Goal: Communication & Community: Answer question/provide support

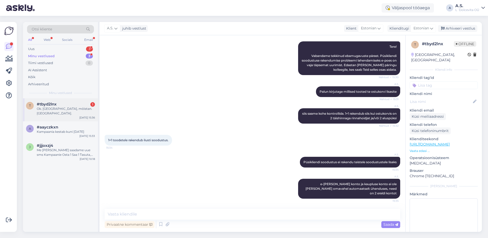
click at [54, 106] on span "#tbyd2lnx" at bounding box center [47, 104] width 20 height 5
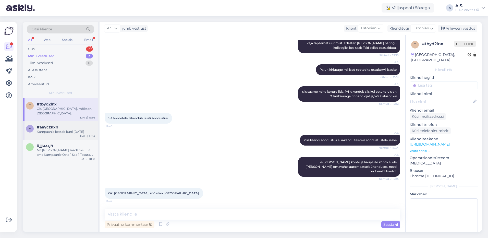
click at [60, 129] on div "Kampaania kestab kuni [DATE]" at bounding box center [66, 131] width 58 height 5
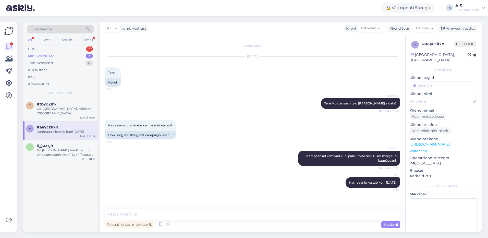
click at [58, 58] on div "Minu vestlused 3" at bounding box center [60, 56] width 67 height 7
click at [53, 49] on div "Uus 5" at bounding box center [60, 48] width 67 height 7
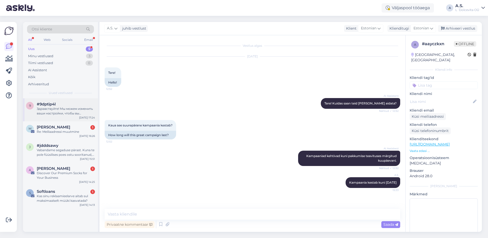
click at [76, 108] on div "Здравствуйте! Мы можем изменить ваши настройки, чтобы вы получали SMS-сообщения…" at bounding box center [66, 110] width 58 height 9
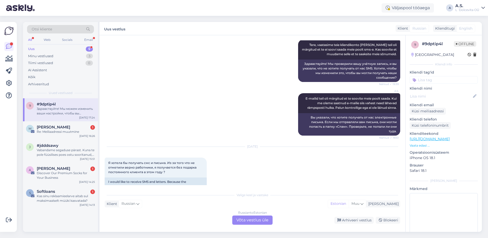
scroll to position [374, 0]
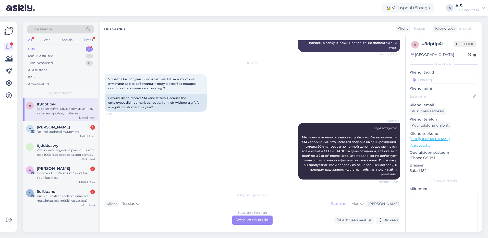
click at [250, 224] on div "Russian to Estonian Võta vestlus üle" at bounding box center [252, 220] width 40 height 9
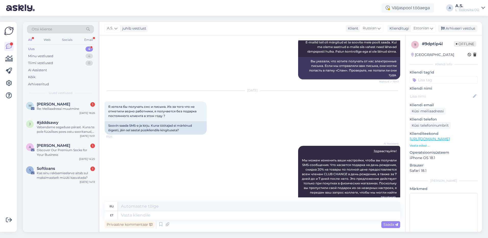
scroll to position [357, 0]
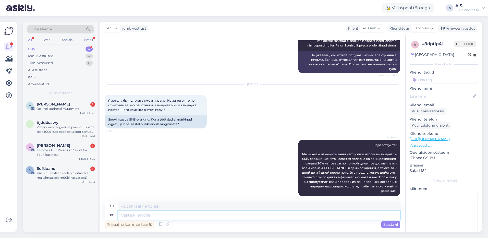
click at [182, 217] on textarea at bounding box center [259, 215] width 282 height 9
type textarea "Tere,"
type textarea "Привет,"
type textarea "Tere, palun k"
type textarea "Здравствуйте, пожалуйста."
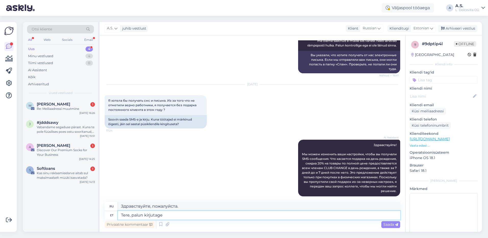
type textarea "Tere, palun kirjutage"
type textarea "Здравствуйте, напишите пожалуйста."
type textarea "Tere, palun kirjutage oma"
type textarea "Здравствуйте, пожалуйста, напишите ваш"
type textarea "Tere, palun kirjutage oma nimi j"
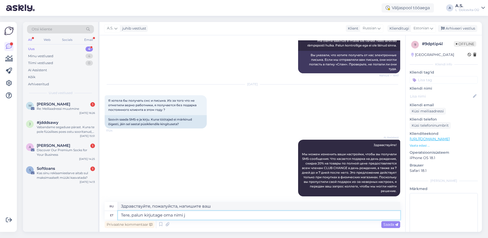
type textarea "Здравствуйте, напишите, пожалуйста, Ваше имя."
type textarea "Tere, palun kirjutage oma nimi ja"
type textarea "Здравствуйте, пожалуйста, напишите ваше имя [PERSON_NAME]"
type textarea "Tere, palun kirjutage oma nimi [PERSON_NAME] n"
type textarea "Здравствуйте, напишите, пожалуйста, Ваше имя и номер телефона."
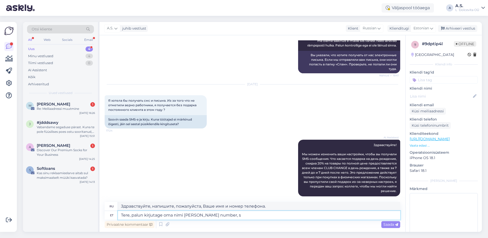
type textarea "Tere, palun kirjutage oma nimi [PERSON_NAME] number, si"
type textarea "Здравствуйте, пожалуйста, напишите Ваше имя и номер телефона."
type textarea "Tere, palun kirjutage oma nimi [PERSON_NAME] number, siis me"
type textarea "Здравствуйте, пожалуйста, напишите ваше имя и номер телефона, затем"
type textarea "Tere, palun kirjutage oma nimi [PERSON_NAME] number, siis me"
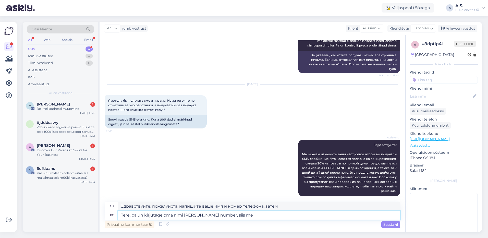
type textarea "Здравствуйте, напишите, пожалуйста, Ваше имя и номер телефона, тогда мы"
type textarea "Tere, palun kirjutage oma nimi [PERSON_NAME] number, siis me saame"
type textarea "Здравствуйте, пожалуйста, напишите ваше имя и номер телефона, чтобы мы могли"
type textarea "Tere, palun kirjutage oma nimi [PERSON_NAME] number, siis me saame kontrollida,…"
type textarea "Здравствуйте, напишите, пожалуйста, Ваше имя и номер телефона, чтобы мы могли п…"
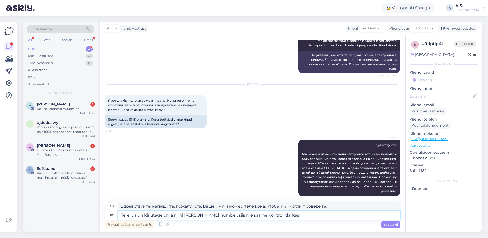
type textarea "Tere, palun kirjutage oma nimi [PERSON_NAME] number, siis me saame kontrollida,…"
type textarea "Здравствуйте, пожалуйста, напишите ваше имя и номер телефона, чтобы мы могли пр…"
type textarea "Tere, palun kirjutage oma nimi [PERSON_NAME] number, siis me saame kontrollida,…"
type textarea "Здравствуйте, напишите, пожалуйста, свое имя и номер телефона, чтобы мы могли п…"
type textarea "Tere, palun kirjutage oma nimi [PERSON_NAME] number, siis me saame kontrollida,…"
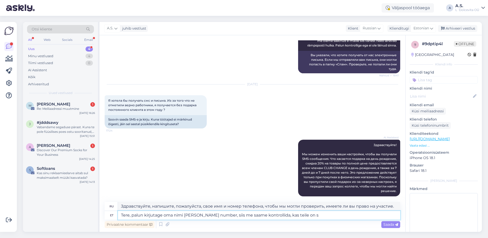
type textarea "Здравствуйте, пожалуйста, напишите ваше имя и номер телефона, чтобы мы могли пр…"
type textarea "Tere, palun kirjutage oma nimi [PERSON_NAME] number, siis me saame kontrollida,…"
type textarea "Здравствуйте, напишите, пожалуйста, ваше имя и номер телефона, чтобы мы могли п…"
type textarea "Tere, palun kirjutage oma nimi [PERSON_NAME] number, siis me saame kontrollida,…"
type textarea "Здравствуйте, напишите, пожалуйста, Ваше имя и номер телефона, чтобы мы могли п…"
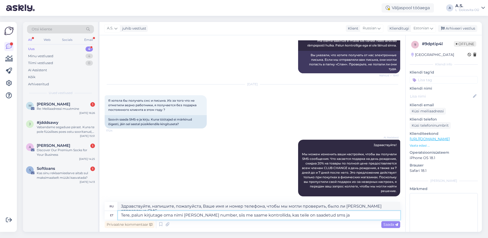
type textarea "Tere, palun kirjutage oma nimi [PERSON_NAME] number, siis me saame kontrollida,…"
type textarea "Здравствуйте, напишите, пожалуйста, ваше имя и номер телефона, чтобы мы могли п…"
type textarea "Tere, palun kirjutage oma nimi [PERSON_NAME] number, siis me saame kontrollida,…"
type textarea "Здравствуйте, напишите, пожалуйста, Ваше имя и номер телефона, чтобы мы могли п…"
type textarea "Tere, palun kirjutage oma nimi [PERSON_NAME] number, siis me saame kontrollida,…"
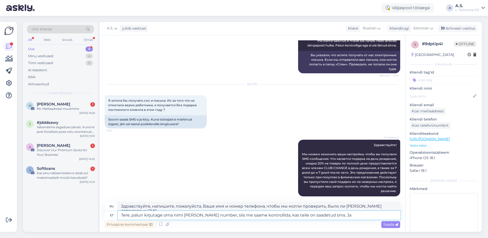
type textarea "Здравствуйте, напишите, пожалуйста, ваше имя и номер телефона, чтобы мы могли п…"
type textarea "Tere, palun kirjutage oma nimi [PERSON_NAME] number, siis me saame kontrollida,…"
type textarea "Здравствуйте, напишите, пожалуйста, ваше имя и номер телефона, тогда мы сможем …"
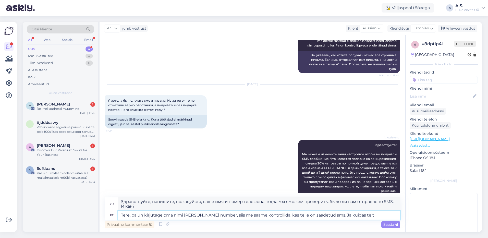
type textarea "Tere, palun kirjutage oma nimi [PERSON_NAME] number, siis me saame kontrollida,…"
type textarea "Здравствуйте, напишите, пожалуйста, ваше имя и номер телефона, чтобы мы могли п…"
type textarea "Tere, palun kirjutage oma nimi [PERSON_NAME] number, siis me saame kontrollida,…"
type textarea "Здравствуйте, напишите, пожалуйста, ваше имя и номер телефона, чтобы мы могли п…"
type textarea "Tere, palun kirjutage oma nimi [PERSON_NAME] number, siis me saame kontrollida,…"
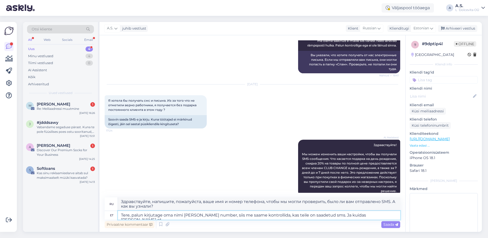
type textarea "Здравствуйте, напишите, пожалуйста, ваше имя и номер телефона, тогда мы сможем …"
type textarea "Tere, palun kirjutage oma nimi [PERSON_NAME] number, siis me saame kontrollida,…"
type textarea "Здравствуйте, напишите, пожалуйста, ваше имя и номер телефона, тогда мы сможем …"
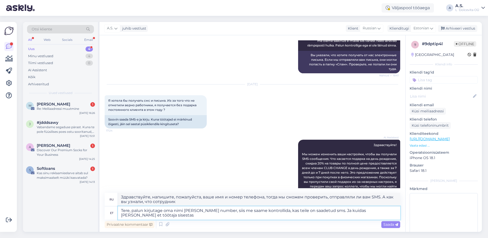
type textarea "Tere, palun kirjutage oma nimi [PERSON_NAME] number, siis me saame kontrollida,…"
type textarea "Здравствуйте, напишите, пожалуйста, ваше имя и номер телефона, тогда мы сможем …"
type textarea "Tere, palun kirjutage oma nimi [PERSON_NAME] number, siis me saame kontrollida,…"
type textarea "Здравствуйте, напишите, пожалуйста, ваше имя и номер телефона, тогда мы сможем …"
type textarea "Tere, palun kirjutage oma nimi [PERSON_NAME] number, siis me saame kontrollida,…"
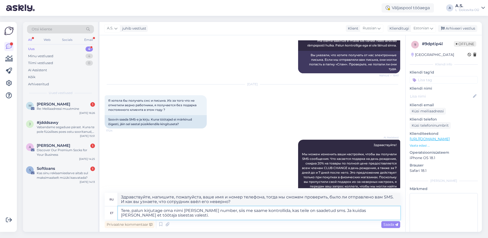
type textarea "Здравствуйте, напишите, пожалуйста, ваше имя и номер телефона, чтобы мы могли п…"
type textarea "Tere, palun kirjutage oma nimi [PERSON_NAME] number, siis me saame kontrollida,…"
type textarea "Здравствуйте, напишите, пожалуйста, ваше имя и номер телефона, тогда мы сможем …"
type textarea "Tere, palun kirjutage oma nimi [PERSON_NAME] number, siis me saame kontrollida,…"
type textarea "Здравствуйте, напишите, пожалуйста, ваше имя и номер телефона, тогда мы сможем …"
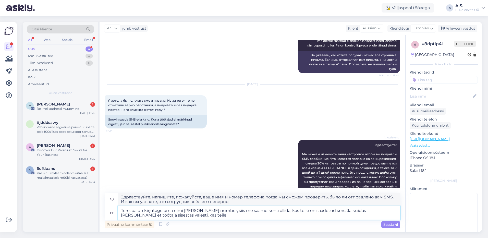
type textarea "Tere, palun kirjutage oma nimi [PERSON_NAME] number, siis me saame kontrollida,…"
type textarea "Здравствуйте, напишите, пожалуйста, ваше имя и номер телефона, чтобы мы могли п…"
type textarea "Tere, palun kirjutage oma nimi [PERSON_NAME] number, siis me saame kontrollida,…"
type textarea "Здравствуйте, напишите, пожалуйста, ваше имя и номер телефона, тогда мы сможем …"
type textarea "Tere, palun kirjutage oma nimi [PERSON_NAME] number, siis me saame kontrollida,…"
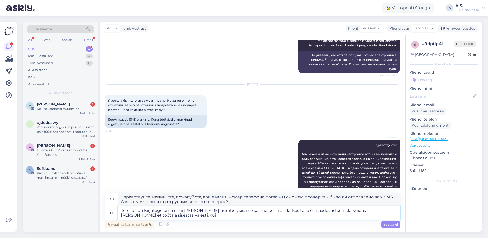
type textarea "Здравствуйте, напишите, пожалуйста, ваше имя и номер телефона, тогда мы сможем …"
type textarea "Tere, palun kirjutage oma nimi [PERSON_NAME] number, siis me saame kontrollida,…"
type textarea "Здравствуйте, напишите, пожалуйста, ваше имя и номер телефона, тогда мы сможем …"
type textarea "Tere, palun kirjutage oma nimi [PERSON_NAME] number, siis me saame kontrollida,…"
type textarea "Здравствуйте, напишите, пожалуйста, ваше имя и номер телефона, тогда мы сможем …"
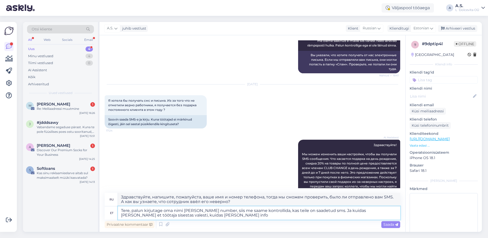
type textarea "Tere, palun kirjutage oma nimi [PERSON_NAME] number, siis me saame kontrollida,…"
type textarea "Здравствуйте, напишите, пожалуйста, ваше имя и номер телефона, тогда мы сможем …"
type textarea "Tere, palun kirjutage oma nimi [PERSON_NAME] number, siis me saame kontrollida,…"
type textarea "Здравствуйте, напишите, пожалуйста, ваше имя и номер телефона, тогда мы сможем …"
type textarea "Tere, palun kirjutage oma nimi [PERSON_NAME] number, siis me saame kontrollida,…"
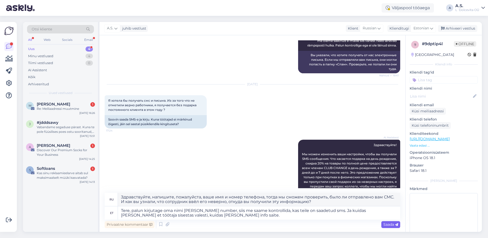
click at [386, 226] on span "Saada" at bounding box center [391, 224] width 15 height 5
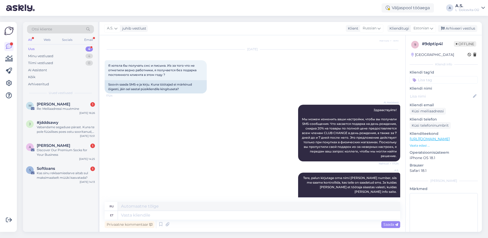
scroll to position [410, 0]
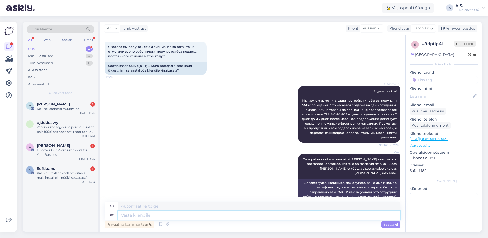
click at [174, 216] on textarea at bounding box center [259, 215] width 282 height 9
type textarea "Teile"
type textarea "Для тебя"
type textarea "Teile on"
type textarea "У вас есть"
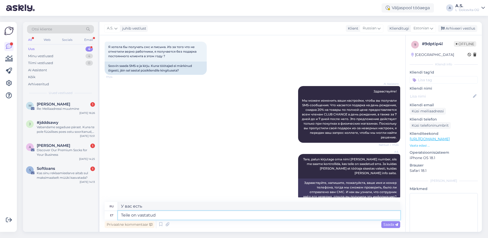
type textarea "Teile on vastatud"
type textarea "Вам ответили."
type textarea "Teile on vastatud ka"
type textarea "Вам также ответили"
type textarea "Teile on vastatud ka eelneva"
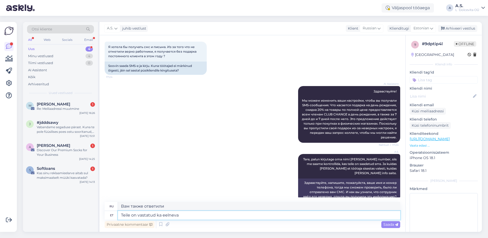
type textarea "Вам также ответили в предыдущем"
type textarea "Teile on vastatud ka eelnevas kirjavahe"
type textarea "Вам также был дан ответ в предыдущей переписке."
type textarea "Teile on vastatud ka eelnevas kirjavahetuses et"
type textarea "Вам также ответили в предыдущей переписке, что"
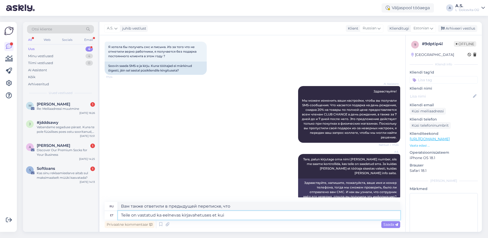
type textarea "Teile on vastatud ka eelnevas kirjavahetuses et kui"
type textarea "[PERSON_NAME] также ответили в предыдущей переписке, что если"
type textarea "Teile on vastatud ka eelnevas kirjavahetuses et kui kliendikonto"
type textarea "Вам также ответили в предыдущей переписке, что если счет клиента"
type textarea "Teile on vastatud ka eelnevas kirjavahetuses et"
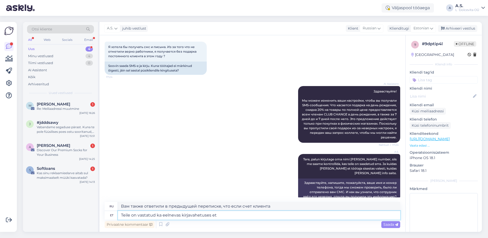
type textarea "[PERSON_NAME] также ответили в предыдущей переписке, что если"
type textarea "Teile on vastatud ka eelnevas kirjavahetuses et"
type textarea "Вам также ответили в предыдущей переписке, что"
type textarea "Teile on vastatud ka eelnevas kirjavahetuses et kliendikontol o"
type textarea "Вам также ответили в предыдущей переписке, что счет [PERSON_NAME]"
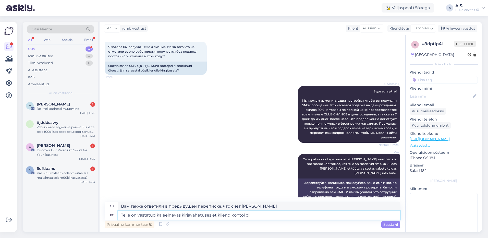
type textarea "Teile on vastatud ka eelnevas kirjavahetuses et kliendikontol oli m"
type textarea "В предыдущей переписке вам также сообщили, что счет [PERSON_NAME] был"
type textarea "Teile on vastatud ka eelnevas kirjavahetuses et kliendikontol oli märgitus et"
type textarea "В предыдущей переписке вам также сообщалось, что на счете [PERSON_NAME] имеется…"
type textarea "Teile on vastatud ka eelnevas kirjavahetuses et kliendikontol oli märgitus et te"
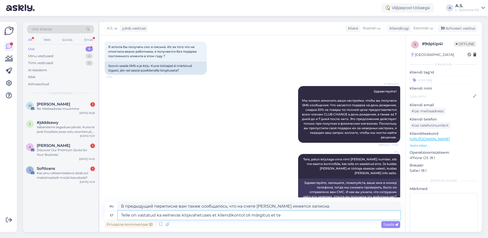
type textarea "В предыдущей переписке вам также сообщили, что в клиентском счете имеется приме…"
type textarea "Teile on vastatud ka eelnevas kirjavahetuses et kliendikontol oli märgitus et te"
type textarea "В предыдущей переписке вам также сообщили, что на счете клиента имеется запись,…"
type textarea "Teile on vastatud ka eelnevas kirjavahetuses et kliendikontol oli märgitus et t…"
type textarea "В предыдущей переписке вам также сообщили, что на счете клиента была запись о т…"
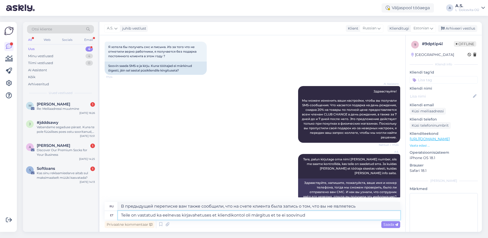
type textarea "Teile on vastatud ka eelnevas kirjavahetuses et kliendikontol oli märgitus et t…"
type textarea "В предыдущей переписке вам также сообщили, что на счете [PERSON_NAME] есть прим…"
type textarea "Teile on vastatud ka eelnevas kirjavahetuses et kliendikontol oli märgitus et t…"
type textarea "В предыдущей переписке вам также сообщили, что в клиентском аккаунте есть помет…"
type textarea "Teile on vastatud ka eelnevas kirjavahetuses et kliendikontol oli märgitus et t…"
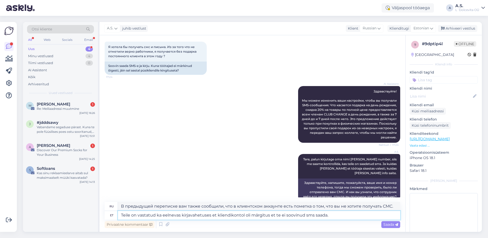
type textarea "В предыдущей переписке вам также сообщили, что в вашем клиентском аккаунте есть…"
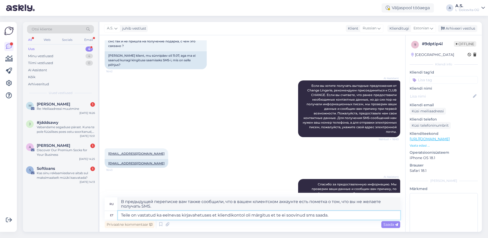
scroll to position [89, 0]
drag, startPoint x: 149, startPoint y: 159, endPoint x: 108, endPoint y: 161, distance: 40.9
click at [108, 161] on div "[EMAIL_ADDRESS][DOMAIN_NAME]" at bounding box center [137, 163] width 64 height 9
copy link "[EMAIL_ADDRESS][DOMAIN_NAME]"
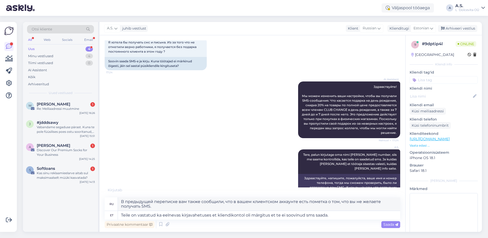
scroll to position [420, 0]
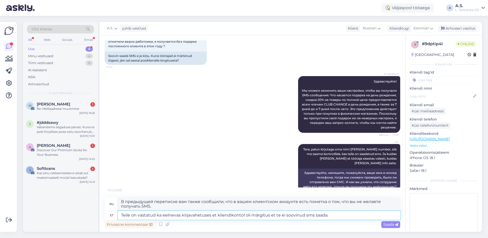
click at [268, 216] on textarea "Teile on vastatud ka eelnevas kirjavahetuses et kliendikontol oli märgitus et t…" at bounding box center [259, 215] width 282 height 9
type textarea "Teile on vastatud ka eelnevas kirjavahetuses et kliendikontol oli märgitu et te…"
type textarea "В предыдущей переписке [PERSON_NAME] также сообщили, что в [GEOGRAPHIC_DATA] уч…"
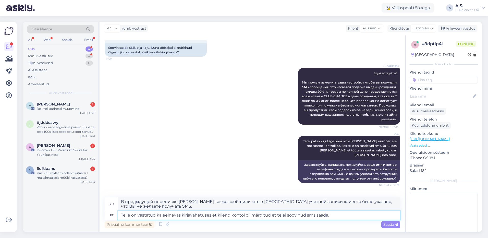
scroll to position [446, 0]
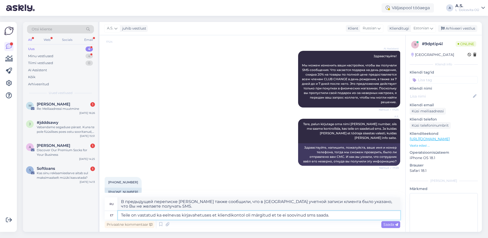
click at [340, 212] on textarea "Teile on vastatud ka eelnevas kirjavahetuses et kliendikontol oli märgitud et t…" at bounding box center [259, 215] width 282 height 9
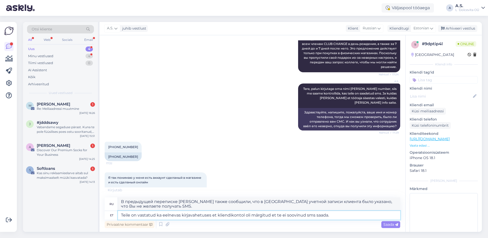
click at [244, 215] on textarea "Teile on vastatud ka eelnevas kirjavahetuses et kliendikontol oli märgitud et t…" at bounding box center [259, 215] width 282 height 9
type textarea "Teile on vastatud ka eelnevas kirjavahetuses et kliendikontol [PERSON_NAME] mär…"
type textarea "Вам также был дан ответ в предыдущем письме, что в вашем аккаунте вы указали, ч…"
type textarea "Teile on vastatud ka eelnevas kirjavahetuses et kliendikontol kauoli märgitud e…"
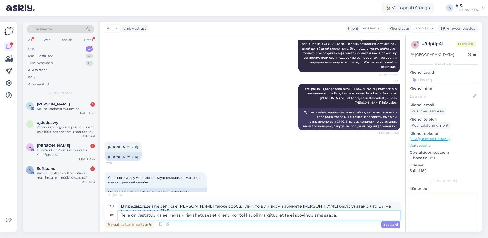
type textarea "В предыдущей переписке [PERSON_NAME] также сообщили, что в [GEOGRAPHIC_DATA] уч…"
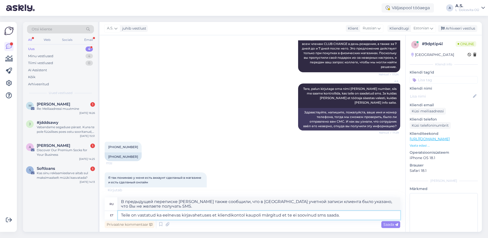
type textarea "Teile on vastatud ka eelnevas kirjavahetuses et kliendikontol kauploli märgitud…"
type textarea "В предыдущей переписке вам также сообщили, что в учетной записи клиента указано…"
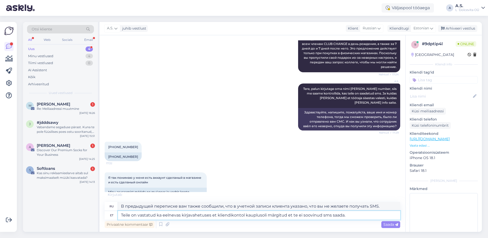
type textarea "Teile on vastatud ka eelnevas kirjavahetuses et kliendikontol kaupluseoli märgi…"
type textarea "В предыдущей переписке [PERSON_NAME] также сообщили, что в учетной записи клиен…"
type textarea "Teile on vastatud ka eelnevas kirjavahetuses et kliendikontol kauplusesoli märg…"
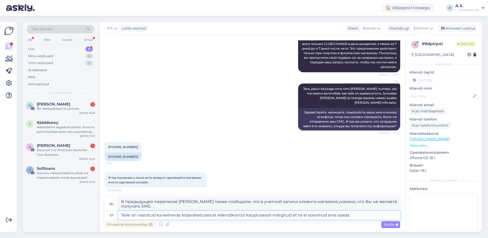
type textarea "В предыдущей переписке [PERSON_NAME] также сообщили, что в личном кабинете клие…"
type textarea "Teile on vastatud ka eelnevas kirjavahetuses et kliendikontol kaupluses, oli mä…"
type textarea "Также в предыдущей переписке Вам сообщили, что в [GEOGRAPHIC_DATA] клиентском а…"
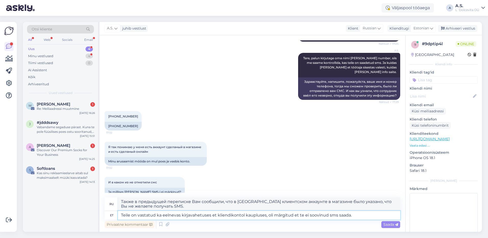
click at [358, 217] on textarea "Teile on vastatud ka eelnevas kirjavahetuses et kliendikontol kaupluses, oli mä…" at bounding box center [259, 215] width 282 height 9
click at [266, 217] on textarea "Teile on vastatud ka eelnevas kirjavahetuses et kliendikontol kaupluses, oli mä…" at bounding box center [259, 215] width 282 height 9
type textarea "Teile on vastatud ka eelnevas kirjavahetuses et kliendikontol kaupluses oli mär…"
type textarea "В предыдущей переписке [PERSON_NAME] также сообщили, что в [GEOGRAPHIC_DATA] ак…"
click at [243, 215] on textarea "Teile on vastatud ka eelnevas kirjavahetuses et kliendikontol kaupluses oli mär…" at bounding box center [259, 215] width 282 height 9
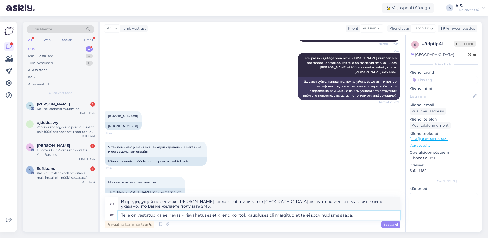
type textarea "Teile on vastatud ka eelnevas kirjavahetuses et kliendikontol, m kaupluses oli …"
type textarea "Также в предыдущей переписке Вам было сказано, что в личном кабинете [PERSON_NA…"
type textarea "Teile on vastatud ka eelnevas kirjavahetuses et kliendikontol, mi kaupluses oli…"
type textarea "В предыдущей переписке Вам также сообщили, что в [GEOGRAPHIC_DATA] клиентском а…"
type textarea "Teile on vastatud ka eelnevas kirjavahetuses et kliendikontol, mis kaupluses ol…"
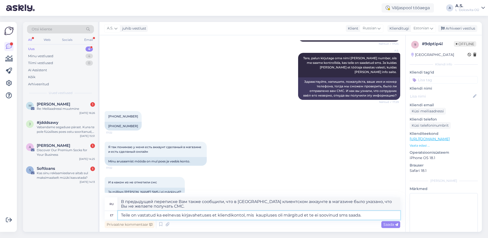
type textarea "Также в предыдущей переписке Вам было сказано, что в личном кабинете клиента в …"
type textarea "Teile on vastatud ka eelnevas kirjavahetuses et kliendikontol, mis on kaupluses…"
type textarea "В предыдущей переписке [PERSON_NAME] также сообщили, что в учетной записи клиен…"
click at [368, 215] on textarea "Teile on vastatud ka eelnevas kirjavahetuses et kliendikontol, mis on kaupluses…" at bounding box center [259, 215] width 282 height 9
type textarea "Teile on vastatud ka eelnevas kirjavahetuses et kliendikontol, mis on kaupluses…"
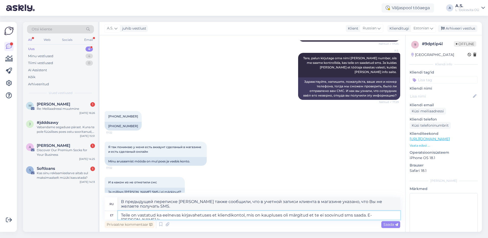
type textarea "В предыдущей переписке вам также сообщили, что в учётной записи клиента магазин…"
type textarea "Teile on vastatud ka eelnevas kirjavahetuses et kliendikontol, mis on kaupluses…"
type textarea "В предыдущей переписке вам также сообщили, что в учётной записи клиента магазин…"
type textarea "Teile on vastatud ka eelnevas kirjavahetuses et kliendikontol, mis on kaupluses…"
type textarea "В предыдущей переписке вам также сообщили, что в учётной записи клиента магазин…"
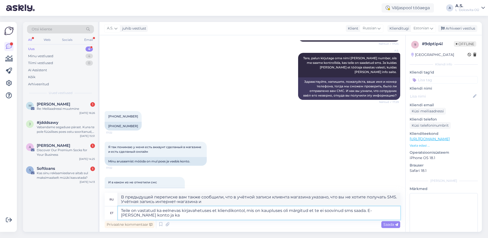
scroll to position [516, 0]
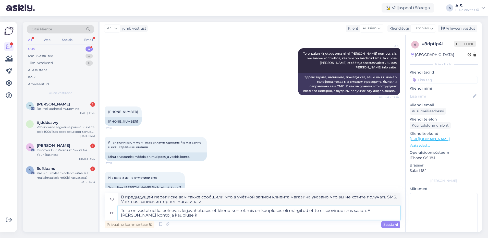
type textarea "Teile on vastatud ka eelnevas kirjavahetuses et kliendikontol, mis on kaupluses…"
type textarea "В предыдущей переписке вам также сообщили, что в учётной записи клиента магазин…"
type textarea "Teile on vastatud ka eelnevas kirjavahetuses et kliendikontol, mis on kaupluses…"
type textarea "В предыдущей переписке вам также сообщили, что в учётной записи клиента магазин…"
type textarea "Teile on vastatud ka eelnevas kirjavahetuses et kliendikontol, mis on kaupluses…"
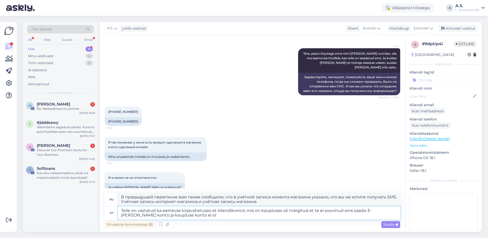
type textarea "В предыдущей переписке вам также сообщили, что в учётной записи клиента магазин…"
type textarea "Teile on vastatud ka eelnevas kirjavahetuses et kliendikontol, mis on kaupluses…"
type textarea "В предыдущей переписке вам также сообщили, что в учётной записи клиента магазин…"
type textarea "Teile on vastatud ka eelnevas kirjavahetuses et kliendikontol, mis on kaupluses…"
type textarea "В предыдущей переписке вам также сообщили, что в учётной записи клиента магазин…"
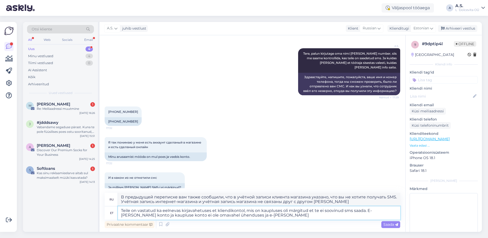
type textarea "Teile on vastatud ka eelnevas kirjavahetuses et kliendikontol, mis on kaupluses…"
type textarea "В предыдущей переписке вам также сообщили, что в учётной записи клиента магазин…"
type textarea "Teile on vastatud ka eelnevas kirjavahetuses et kliendikontol, mis on kaupluses…"
type textarea "В предыдущей переписке вам также сообщили, что в учётной записи клиента магазин…"
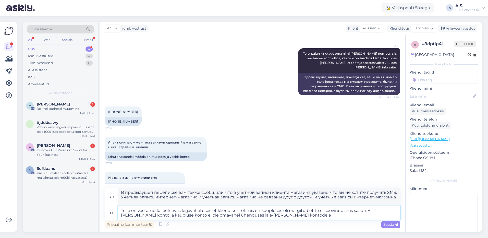
scroll to position [517, 0]
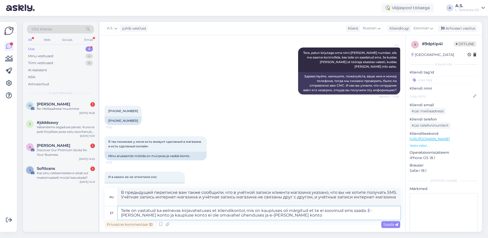
type textarea "Teile on vastatud ka eelnevas kirjavahetuses et kliendikontol, mis on kaupluses…"
type textarea "В предыдущей переписке вам также сообщили, что в учётной записи клиента магазин…"
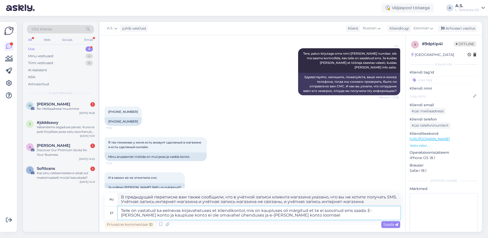
type textarea "Teile on vastatud ka eelnevas kirjavahetuses et kliendikontol, mis on kaupluses…"
type textarea "В предыдущем письме вам также ответили, что в учётной записи клиента магазина у…"
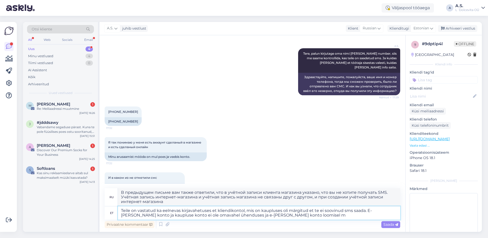
scroll to position [517, 0]
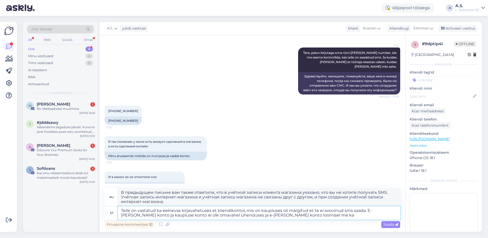
type textarea "Teile on vastatud ka eelnevas kirjavahetuses et kliendikontol, mis on kaupluses…"
type textarea "В предыдущем письме вам также ответили, что в учётной записи клиента магазина у…"
type textarea "Teile on vastatud ka eelnevas kirjavahetuses et kliendikontol, mis on kaupluses…"
type textarea "В предыдущем письме вам также ответили, что в учётной записи клиента магазина у…"
type textarea "Teile on vastatud ka eelnevas kirjavahetuses et kliendikontol, mis on kaupluses…"
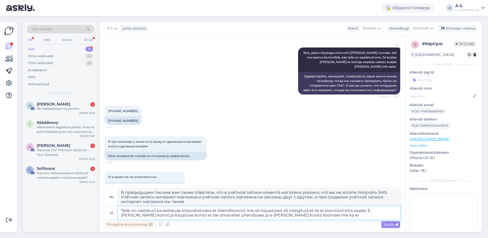
type textarea "В предыдущем письме вам также ответили, что в учётной записи клиента магазина у…"
type textarea "Teile on vastatud ka eelnevas kirjavahetuses et kliendikontol, mis on kaupluses…"
type textarea "В предыдущей переписке вам также сообщили, что в учётной записи клиента магазин…"
type textarea "Teile on vastatud ka eelnevas kirjavahetuses et kliendikontol, mis on kaupluses…"
type textarea "В предыдущей переписке вам также сообщили, что в учётной записи клиента магазин…"
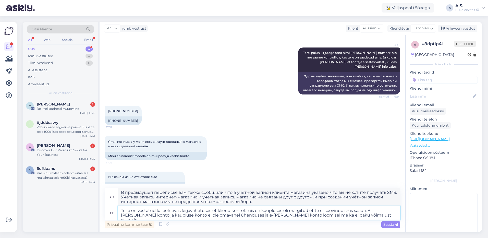
type textarea "Teile on vastatud ka eelnevas kirjavahetuses et kliendikontol, mis on kaupluses…"
type textarea "В предыдущем письме вам также ответили, что в учётной записи клиента магазина у…"
type textarea "Teile on vastatud ka eelnevas kirjavahetuses et kliendikontol, mis on kaupluses…"
type textarea "В предыдущем письме вам также ответили, что в учётной записи клиента магазина у…"
type textarea "Teile on vastatud ka eelnevas kirjavahetuses et kliendikontol, mis on kaupluses…"
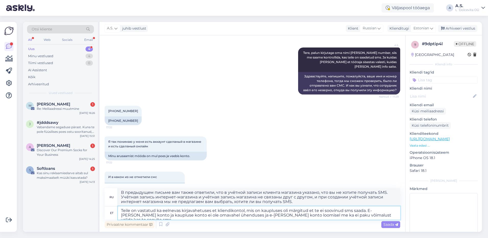
type textarea "В предыдущей переписке вам также сообщили, что в учётной записи клиента магазин…"
type textarea "Teile on vastatud ka eelnevas kirjavahetuses et kliendikontol, mis on kaupluses…"
type textarea "В предыдущей переписке вам также сообщили, что в учётной записи клиента магазин…"
click at [366, 211] on textarea "Teile on vastatud ka eelnevas kirjavahetuses et kliendikontol, mis on kaupluses…" at bounding box center [259, 212] width 282 height 13
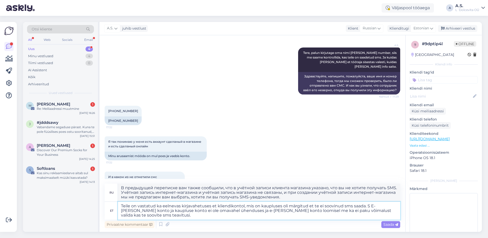
type textarea "Teile on vastatud ka eelnevas kirjavahetuses et kliendikontol, mis on kaupluses…"
type textarea "В предыдущей переписке вам также сообщили, что в учётной записи клиента магазин…"
type textarea "Teile on vastatud ka eelnevas kirjavahetuses et kliendikontol, mis on kaupluses…"
type textarea "В предыдущей переписке вам также сообщили, что в учётной записи клиента магазин…"
type textarea "Teile on vastatud ka eelnevas kirjavahetuses et kliendikontol, mis on kaupluses…"
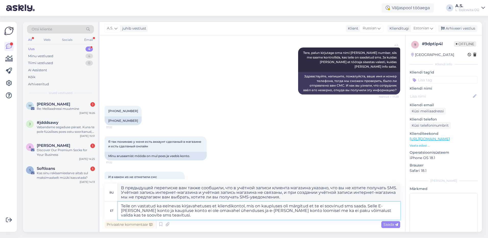
type textarea "В предыдущей переписке вам также сообщалось, что в учётной записи клиента магаз…"
type textarea "Teile on vastatud ka eelnevas kirjavahetuses et kliendikontol, mis on kaupluses…"
type textarea "В предыдущей переписке вам также сообщили, что в учётной записи клиента магазин…"
type textarea "Teile on vastatud ka eelnevas kirjavahetuses et kliendikontol, mis on kaupluses…"
type textarea "В предыдущей переписке вам также сообщалось, что в учётной записи клиента магаз…"
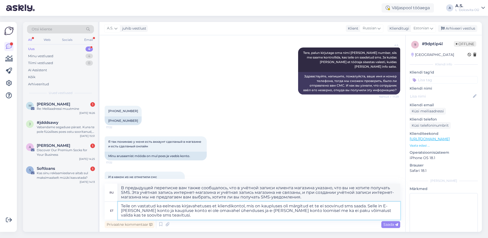
type textarea "Teile on vastatud ka eelnevas kirjavahetuses et kliendikontol, mis on kaupluses…"
type textarea "В предыдущей переписке вам также сообщили, что в учётной записи клиента магазин…"
type textarea "Teile on vastatud ka eelnevas kirjavahetuses et kliendikontol, mis on kaupluses…"
type textarea "В предыдущей переписке вам также сообщалось, что в учётной записи клиента магаз…"
type textarea "Teile on vastatud ka eelnevas kirjavahetuses et kliendikontol, mis on kaupluses…"
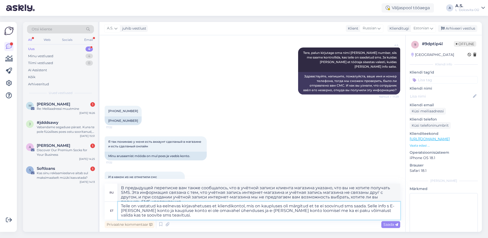
type textarea "В предыдущей переписке вам также сообщалось, что в учётной записи клиента магаз…"
type textarea "Teile on vastatud ka eelnevas kirjavahetuses et kliendikontol, mis on kaupluses…"
type textarea "В предыдущей переписке вам также сообщили, что в учётной записи клиента магазин…"
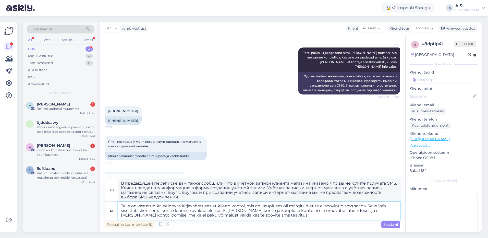
click at [274, 217] on textarea "Teile on vastatud ka eelnevas kirjavahetuses et kliendikontol, mis on kaupluses…" at bounding box center [259, 211] width 282 height 18
click at [388, 225] on span "Saada" at bounding box center [391, 224] width 15 height 5
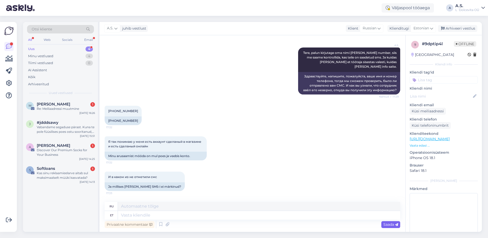
scroll to position [593, 0]
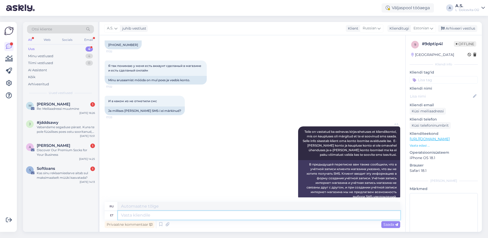
click at [222, 216] on textarea at bounding box center [259, 215] width 282 height 9
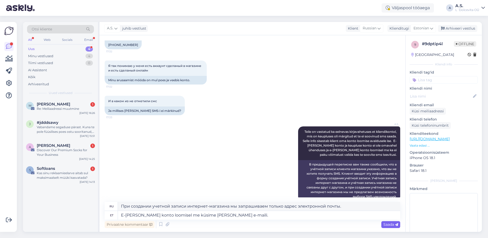
click at [384, 224] on span "Saada" at bounding box center [391, 224] width 15 height 5
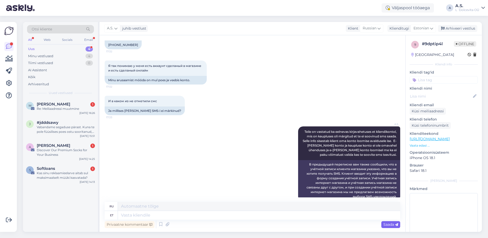
scroll to position [628, 0]
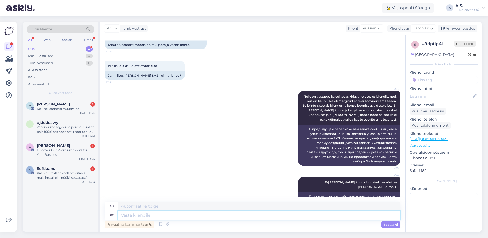
click at [287, 217] on textarea at bounding box center [259, 215] width 282 height 9
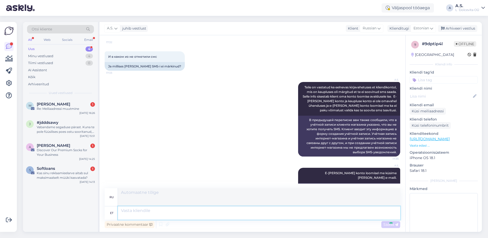
scroll to position [695, 0]
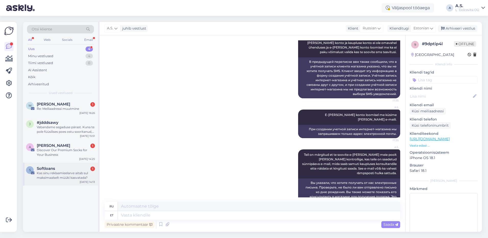
click at [95, 178] on div "Kas sinu reklaamieelarve aitab sul maksimaalselt müüki kasvatada?" at bounding box center [66, 175] width 58 height 9
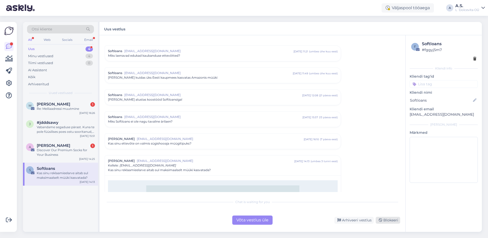
click at [387, 220] on div "Blokeeri" at bounding box center [388, 220] width 25 height 7
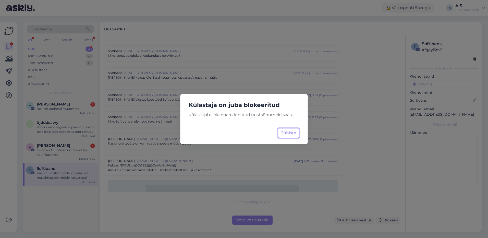
drag, startPoint x: 290, startPoint y: 134, endPoint x: 354, endPoint y: 220, distance: 106.8
click at [354, 220] on div "Külastaja on juba blokeeritud Külastajal ei ole enam lubatud uusi sõnumeid saat…" at bounding box center [244, 119] width 488 height 238
click at [291, 135] on button "Tühista" at bounding box center [289, 133] width 22 height 10
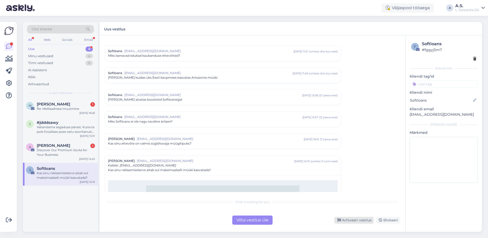
click at [354, 219] on div "Arhiveeri vestlus" at bounding box center [354, 220] width 39 height 7
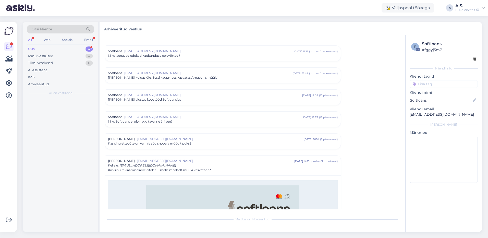
scroll to position [124, 0]
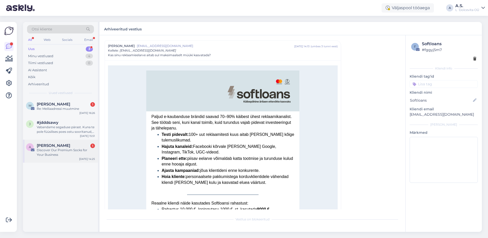
click at [80, 149] on div "Discover Our Premium Socks for Your Business" at bounding box center [66, 152] width 58 height 9
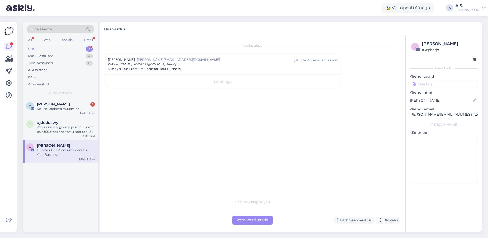
scroll to position [0, 0]
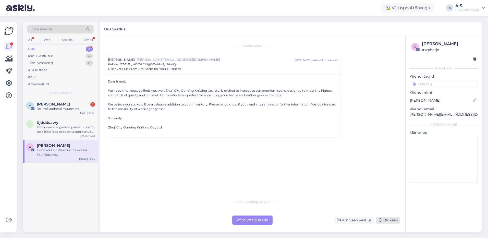
click at [389, 221] on div "Blokeeri" at bounding box center [388, 220] width 25 height 7
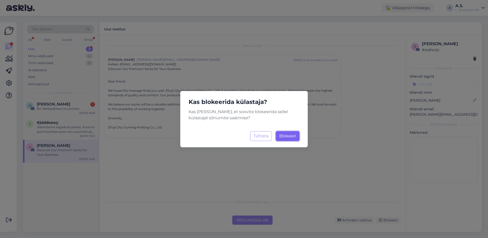
click at [287, 137] on span "Blokeeri" at bounding box center [287, 136] width 17 height 5
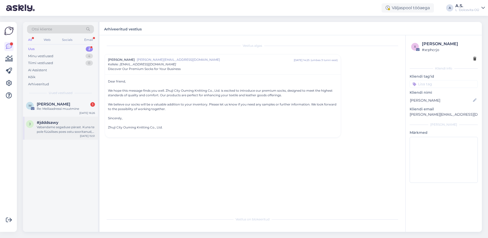
click at [78, 124] on div "#jdddsawy" at bounding box center [66, 122] width 58 height 5
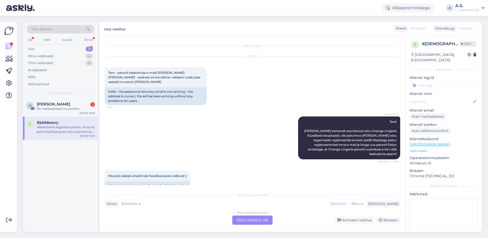
click at [253, 222] on div "Estonian to Estonian Võta vestlus üle" at bounding box center [252, 220] width 40 height 9
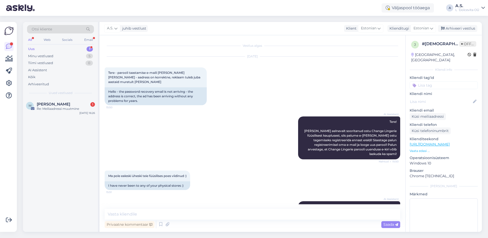
scroll to position [13, 0]
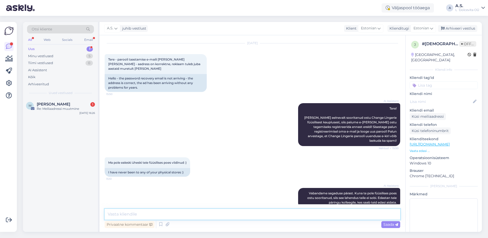
click at [210, 213] on textarea at bounding box center [253, 214] width 296 height 11
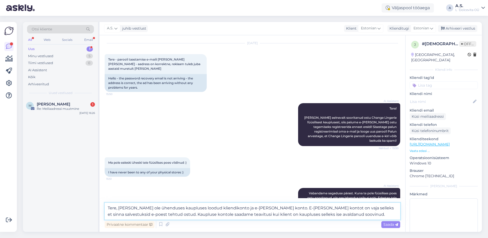
click at [122, 215] on textarea "Tere, [PERSON_NAME] ole ühenduses kaupluses loodud kliendikonto ja e-[PERSON_NA…" at bounding box center [253, 211] width 296 height 17
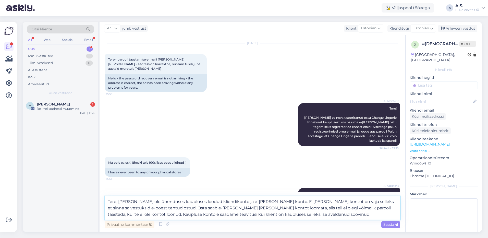
drag, startPoint x: 347, startPoint y: 206, endPoint x: 370, endPoint y: 218, distance: 26.0
click at [370, 218] on textarea "Tere, [PERSON_NAME] ole ühenduses kaupluses loodud kliendikonto ja e-[PERSON_NA…" at bounding box center [253, 207] width 296 height 23
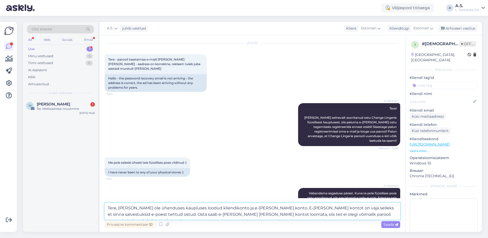
drag, startPoint x: 258, startPoint y: 209, endPoint x: 117, endPoint y: 209, distance: 140.5
click at [117, 209] on textarea "Tere, [PERSON_NAME] ole ühenduses kaupluses loodud kliendikonto ja e-[PERSON_NA…" at bounding box center [253, 211] width 296 height 17
click at [228, 214] on textarea "Tere, E-[PERSON_NAME] kontot on vaja selleks et sinna salvestuksid e-poest teht…" at bounding box center [253, 211] width 296 height 17
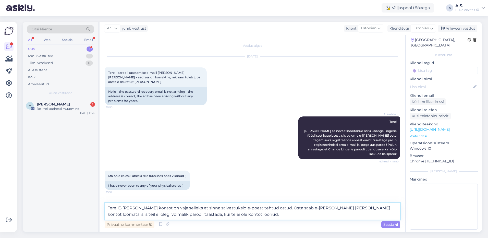
scroll to position [0, 0]
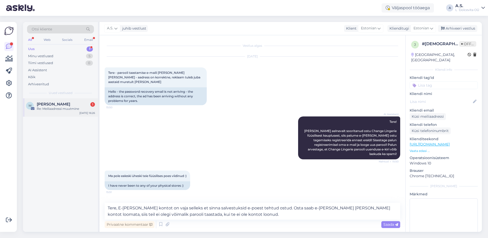
click at [53, 108] on div "Re: Meiliaadressi muutmine" at bounding box center [66, 108] width 58 height 5
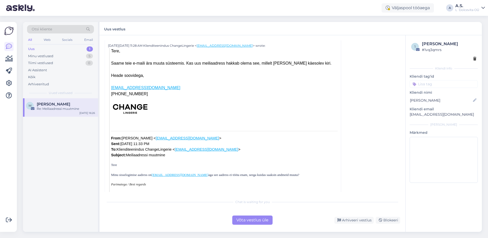
scroll to position [142, 0]
click at [364, 220] on div "Arhiveeri vestlus" at bounding box center [354, 220] width 39 height 7
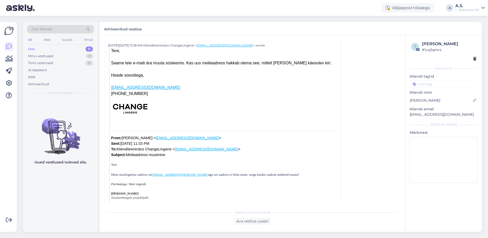
scroll to position [36, 0]
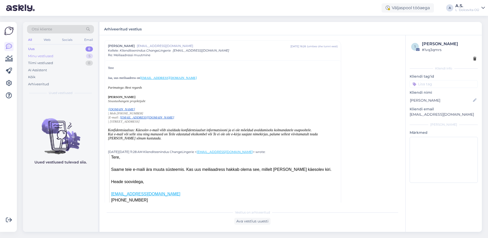
click at [52, 56] on div "Minu vestlused" at bounding box center [40, 56] width 25 height 5
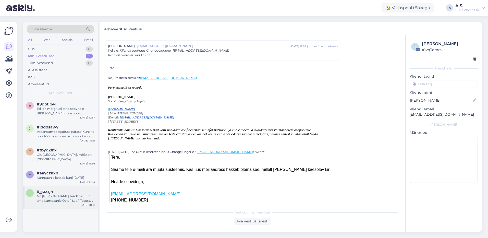
click at [57, 195] on div "Me [PERSON_NAME] saadame uue sms Kampaanie Osta 1 Saa 1 Tasuta, palun andke tea…" at bounding box center [66, 198] width 58 height 9
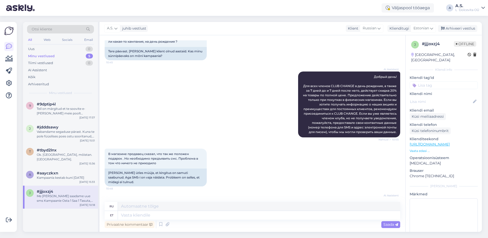
scroll to position [868, 0]
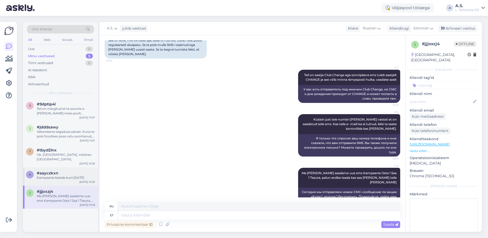
click at [57, 175] on div "Kampaania kestab kuni [DATE]" at bounding box center [66, 177] width 58 height 5
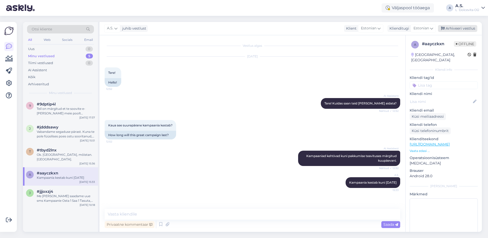
click at [466, 28] on div "Arhiveeri vestlus" at bounding box center [457, 28] width 39 height 7
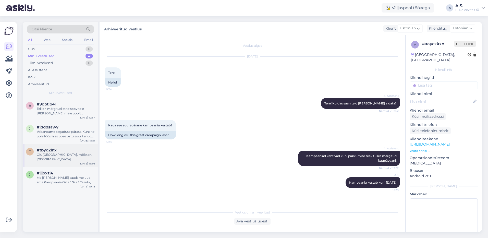
click at [66, 150] on div "#tbyd2lnx" at bounding box center [66, 150] width 58 height 5
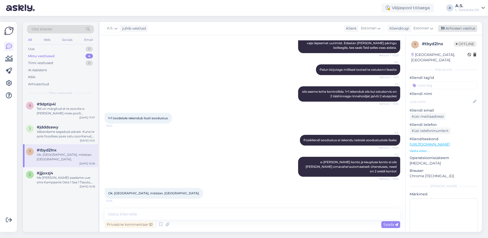
click at [458, 26] on div "Arhiveeri vestlus" at bounding box center [457, 28] width 39 height 7
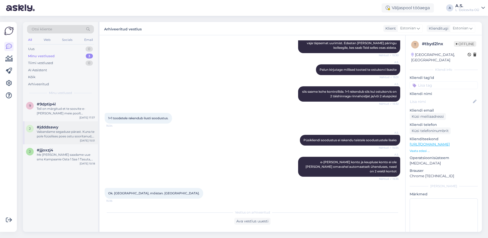
click at [58, 136] on div "Vabandame segaduse pärast. Kuna te pole füüsilises poes ostu sooritanud, siis s…" at bounding box center [66, 133] width 58 height 9
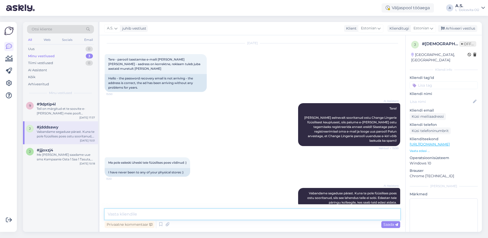
click at [210, 214] on textarea at bounding box center [253, 214] width 296 height 11
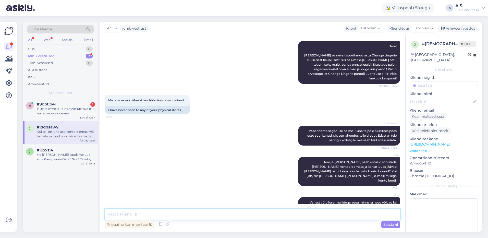
scroll to position [107, 0]
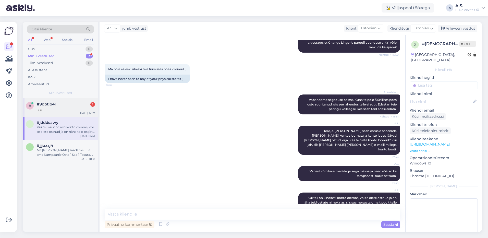
click at [67, 110] on div at bounding box center [66, 108] width 58 height 5
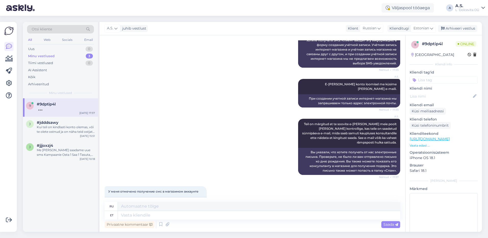
scroll to position [757, 0]
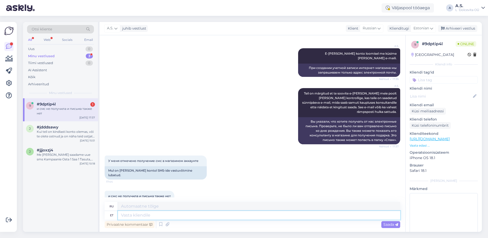
click at [125, 216] on textarea at bounding box center [259, 215] width 282 height 9
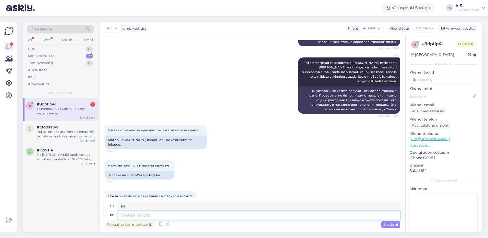
scroll to position [818, 0]
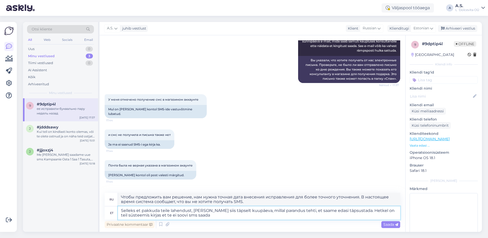
click at [358, 211] on textarea "Selleks et pakkuda teile lahendust, [PERSON_NAME] siis täpselt kuupäeva, millal…" at bounding box center [259, 212] width 282 height 13
click at [385, 211] on textarea "Selleks et pakkuda teile lahendust, [PERSON_NAME] siis täpselt kuupäeva, millal…" at bounding box center [259, 212] width 282 height 13
click at [135, 215] on textarea "Selleks et pakkuda teile lahendust, [PERSON_NAME] siis täpselt kuupäeva, millal…" at bounding box center [259, 212] width 282 height 13
click at [205, 216] on textarea "Selleks et pakkuda teile lahendust, [PERSON_NAME] siis täpselt kuupäeva, millal…" at bounding box center [259, 212] width 282 height 13
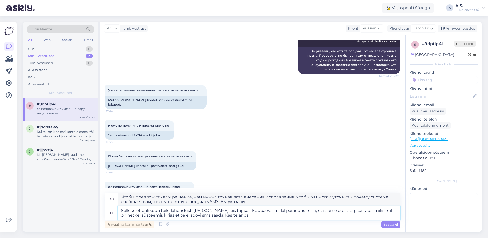
click at [302, 212] on textarea "Selleks et pakkuda teile lahendust, [PERSON_NAME] siis täpselt kuupäeva, millal…" at bounding box center [259, 212] width 282 height 13
click at [338, 211] on textarea "Selleks et pakkuda teile lahendust, [PERSON_NAME] siis täpselt kuupäeva, millal…" at bounding box center [259, 212] width 282 height 13
click at [273, 217] on textarea "Selleks et pakkuda teile lahendust, [PERSON_NAME] siis täpselt kuupäeva, millal…" at bounding box center [259, 212] width 282 height 13
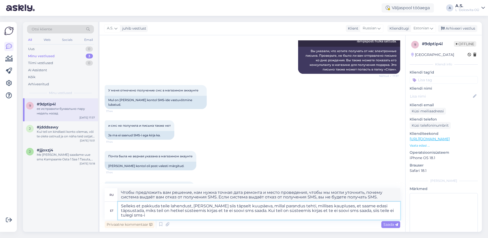
drag, startPoint x: 362, startPoint y: 206, endPoint x: 398, endPoint y: 213, distance: 37.0
click at [398, 213] on textarea "Selleks et pakkuda teile lahendust, [PERSON_NAME] siis täpselt kuupäeva, millal…" at bounding box center [259, 211] width 282 height 18
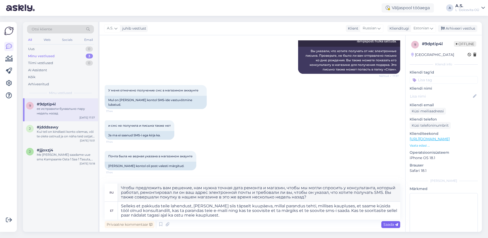
click at [389, 223] on span "Saada" at bounding box center [391, 224] width 15 height 5
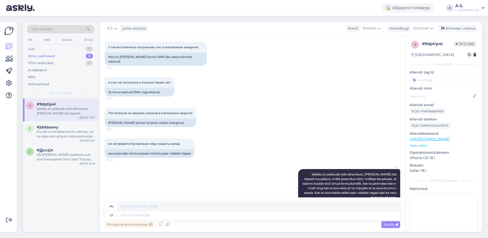
scroll to position [899, 0]
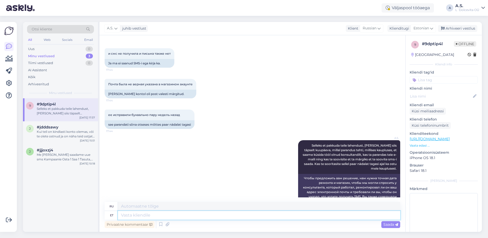
click at [146, 215] on textarea at bounding box center [259, 215] width 282 height 9
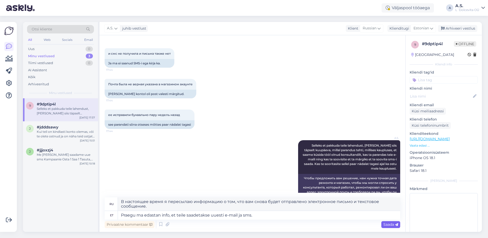
click at [385, 225] on span "Saada" at bounding box center [391, 224] width 15 height 5
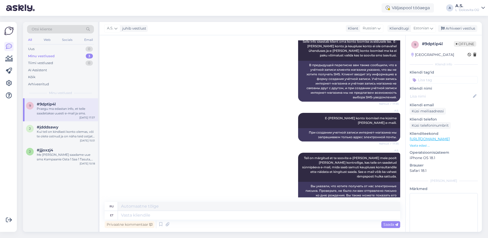
scroll to position [944, 0]
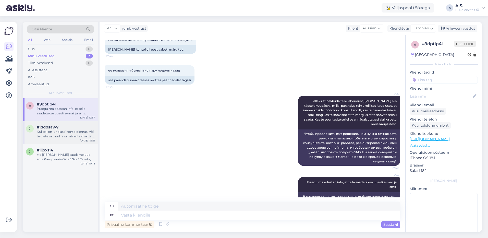
click at [60, 142] on div "j #jdddsawy Kui teil on kindlasti konto olemas, või te olete ostnud ja on näha …" at bounding box center [60, 132] width 75 height 23
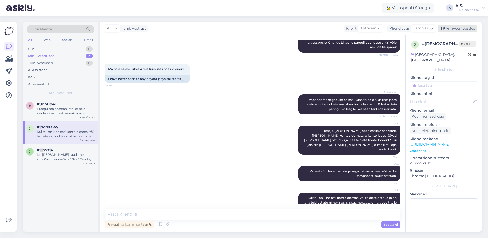
click at [459, 28] on div "Arhiveeri vestlus" at bounding box center [457, 28] width 39 height 7
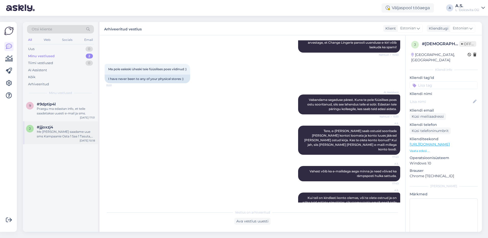
click at [40, 131] on div "Me [PERSON_NAME] saadame uue sms Kampaanie Osta 1 Saa 1 Tasuta, palun andke tea…" at bounding box center [66, 133] width 58 height 9
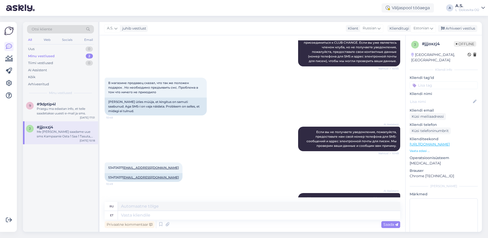
scroll to position [868, 0]
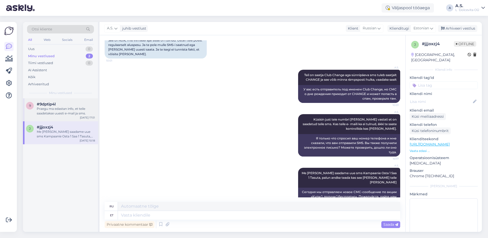
click at [68, 114] on div "Praegu ma edastan info, et teile saadetakse uuesti e-mail ja sms." at bounding box center [66, 110] width 58 height 9
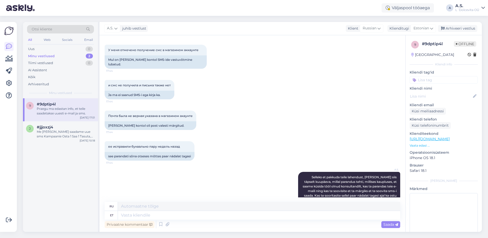
scroll to position [944, 0]
